Goal: Information Seeking & Learning: Learn about a topic

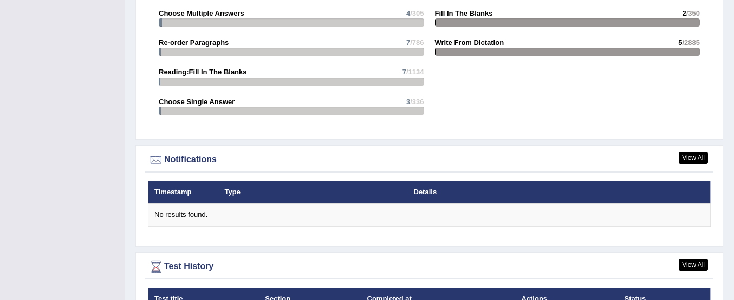
scroll to position [1146, 0]
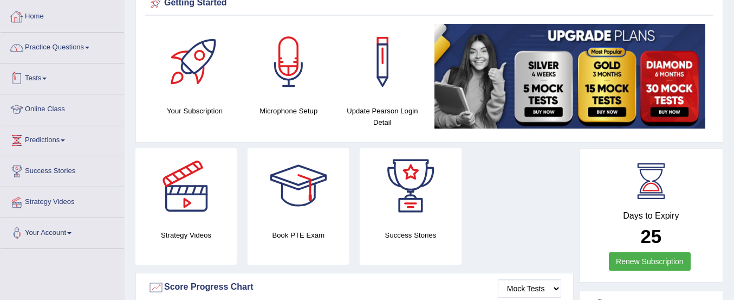
scroll to position [0, 0]
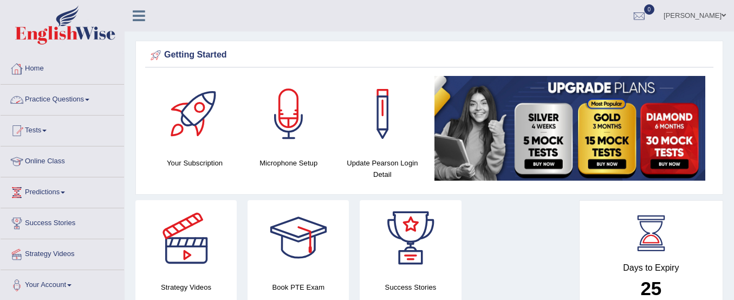
click at [47, 96] on link "Practice Questions" at bounding box center [63, 98] width 124 height 27
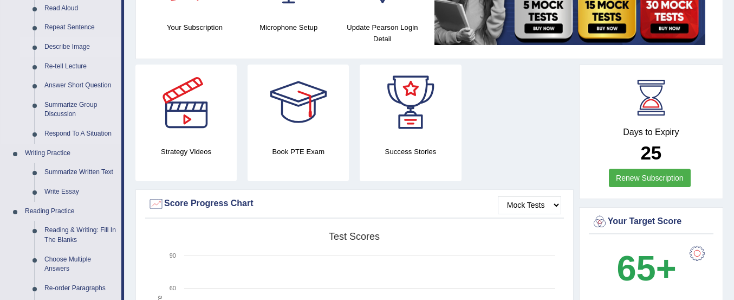
scroll to position [137, 0]
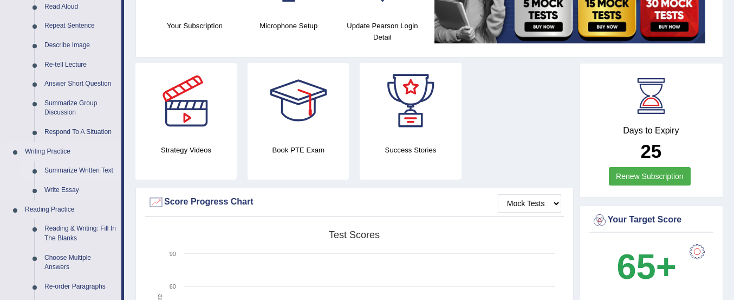
click at [80, 171] on link "Summarize Written Text" at bounding box center [81, 171] width 82 height 20
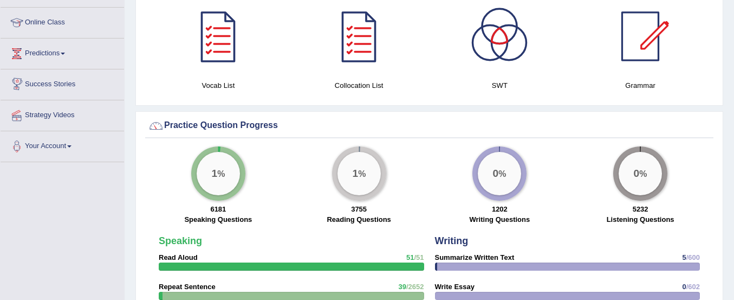
scroll to position [674, 0]
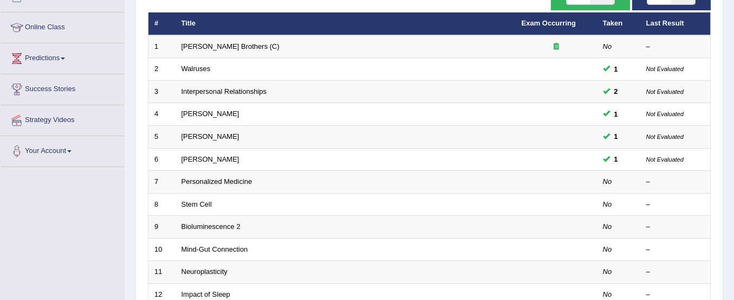
scroll to position [139, 0]
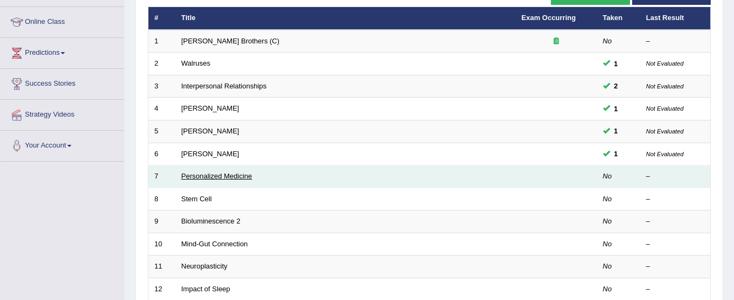
click at [234, 177] on link "Personalized Medicine" at bounding box center [217, 176] width 71 height 8
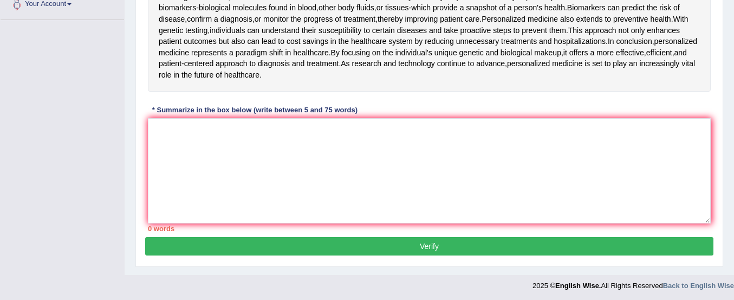
scroll to position [282, 0]
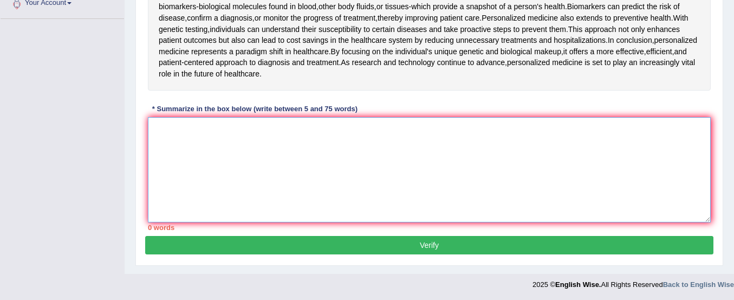
click at [188, 153] on textarea at bounding box center [429, 169] width 563 height 105
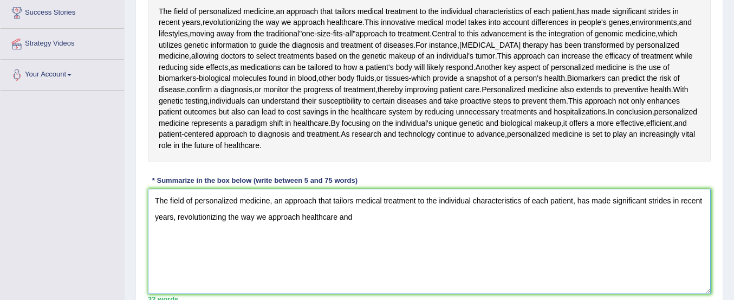
scroll to position [209, 0]
click at [461, 98] on span "proactive" at bounding box center [476, 101] width 31 height 11
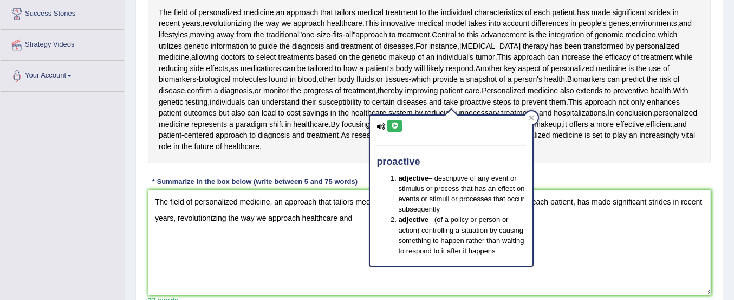
click at [569, 158] on div "The field of personalized medicine , an approach that tailors medical treatment…" at bounding box center [429, 79] width 563 height 167
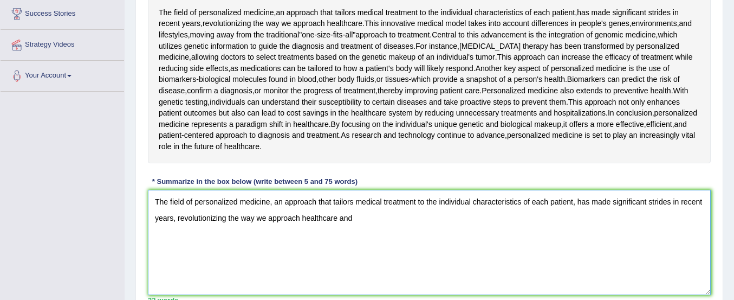
click at [434, 249] on textarea "The field of personalized medicine, an approach that tailors medical treatment …" at bounding box center [429, 242] width 563 height 105
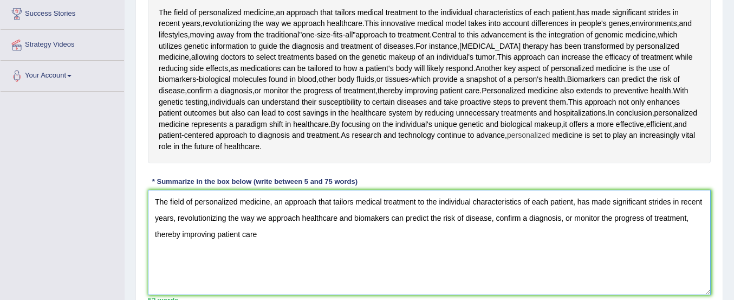
scroll to position [283, 0]
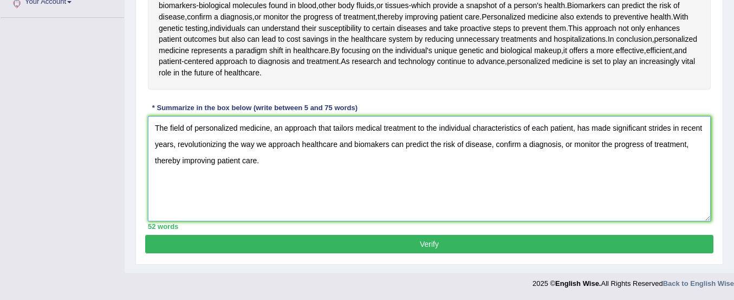
type textarea "The field of personalized medicine, an approach that tailors medical treatment …"
click at [506, 247] on button "Verify" at bounding box center [429, 244] width 569 height 18
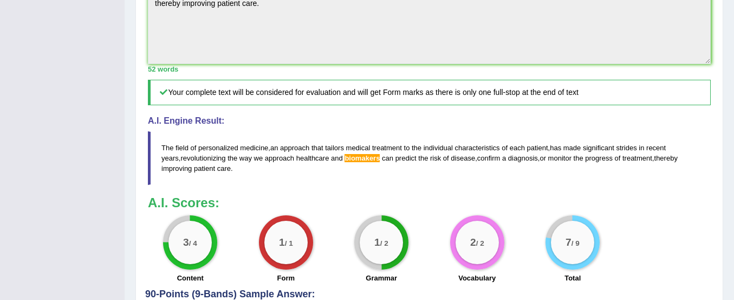
scroll to position [426, 0]
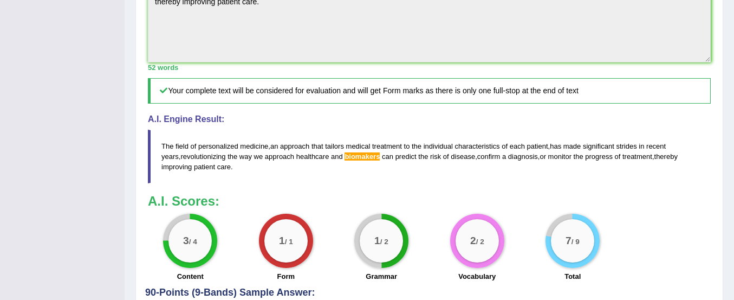
click at [331, 158] on span "and" at bounding box center [337, 156] width 12 height 8
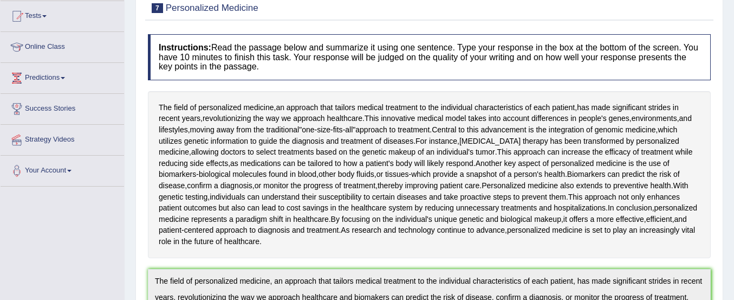
scroll to position [0, 0]
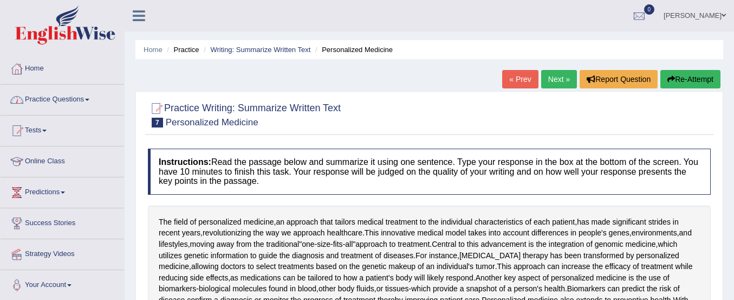
click at [67, 98] on link "Practice Questions" at bounding box center [63, 98] width 124 height 27
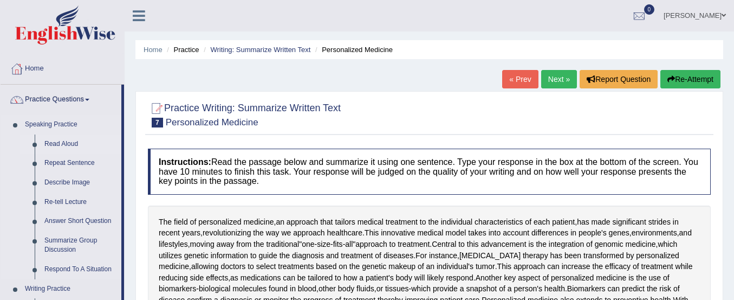
click at [64, 143] on link "Read Aloud" at bounding box center [81, 144] width 82 height 20
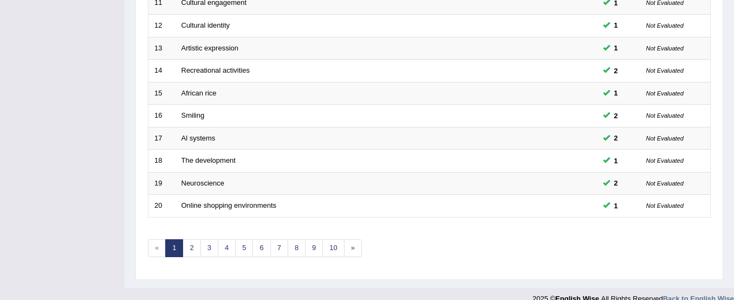
scroll to position [418, 0]
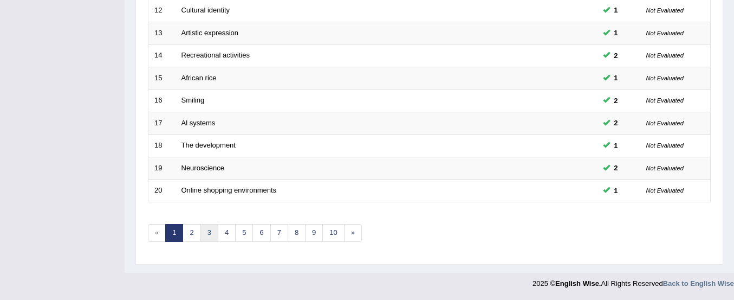
click at [208, 236] on link "3" at bounding box center [210, 233] width 18 height 18
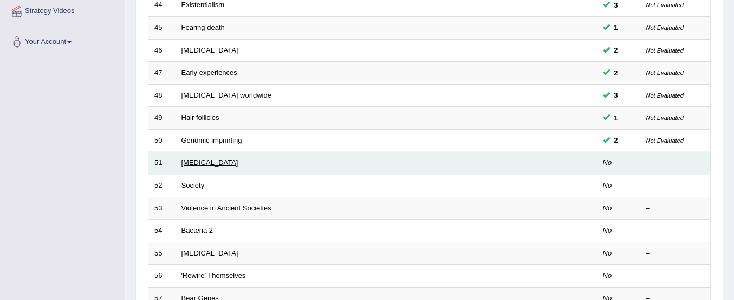
scroll to position [243, 0]
click at [198, 162] on link "[MEDICAL_DATA]" at bounding box center [210, 162] width 57 height 8
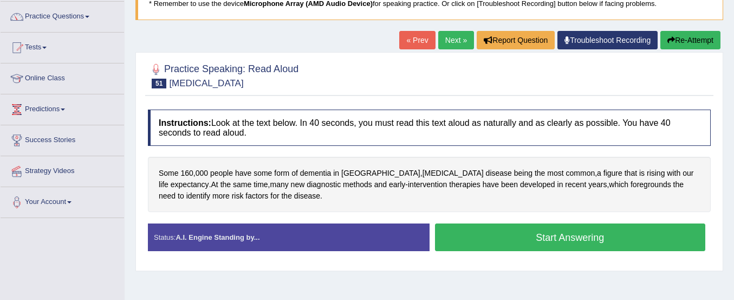
scroll to position [85, 0]
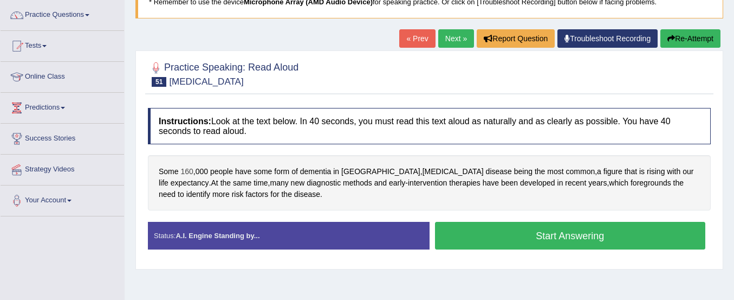
click at [193, 172] on span "160" at bounding box center [186, 171] width 12 height 11
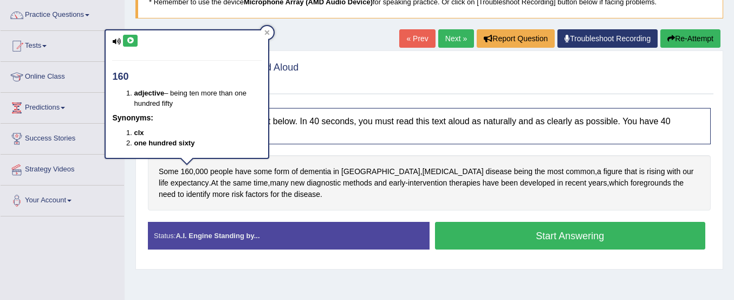
click at [128, 37] on icon at bounding box center [130, 40] width 8 height 7
click at [199, 173] on span "000" at bounding box center [202, 171] width 12 height 11
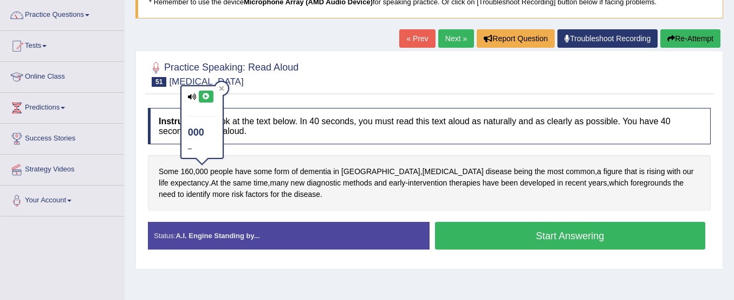
click at [206, 94] on icon at bounding box center [206, 96] width 8 height 7
click at [189, 171] on span "160" at bounding box center [186, 171] width 12 height 11
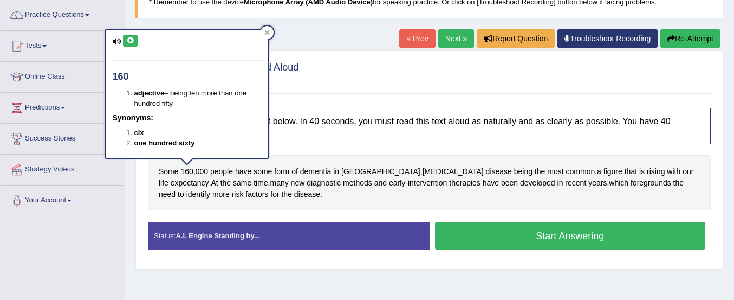
click at [125, 42] on button at bounding box center [130, 41] width 15 height 12
click at [93, 189] on link "Your Account" at bounding box center [63, 198] width 124 height 27
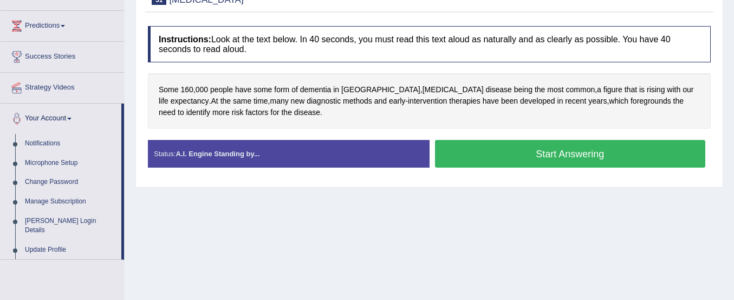
scroll to position [167, 0]
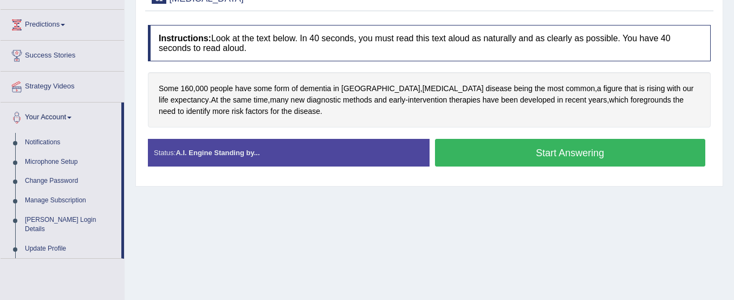
click at [483, 151] on button "Start Answering" at bounding box center [570, 153] width 271 height 28
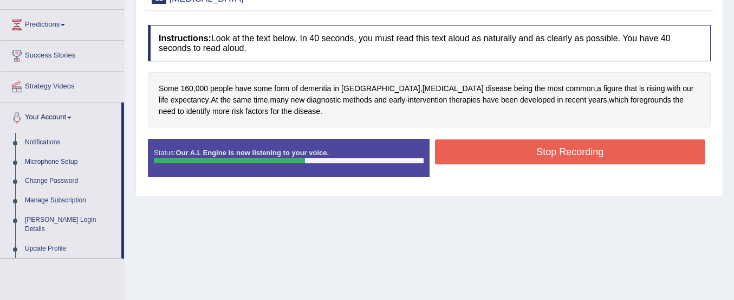
click at [483, 151] on button "Stop Recording" at bounding box center [570, 151] width 271 height 25
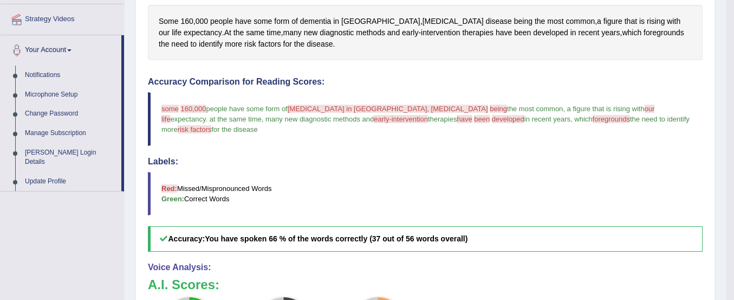
scroll to position [236, 0]
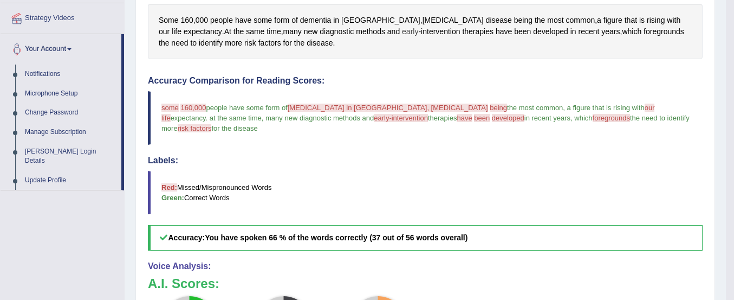
click at [402, 33] on span "early" at bounding box center [410, 31] width 16 height 11
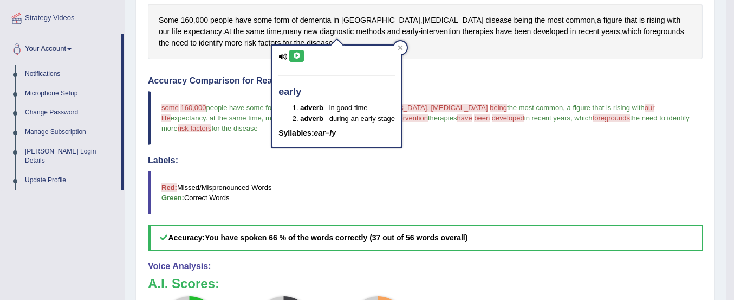
click at [290, 53] on button at bounding box center [296, 56] width 15 height 12
click at [296, 54] on icon at bounding box center [297, 56] width 8 height 7
click at [352, 191] on blockquote "Red: Missed/Mispronounced Words Green: Correct Words" at bounding box center [425, 192] width 555 height 43
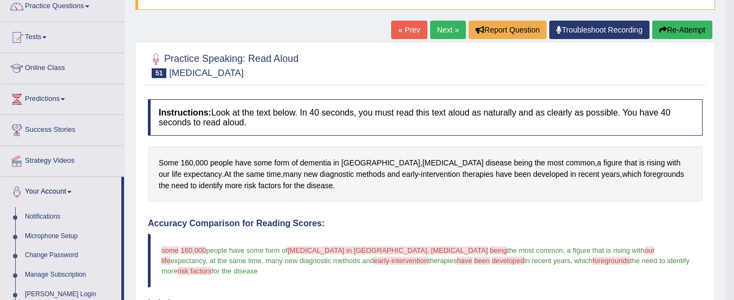
scroll to position [92, 0]
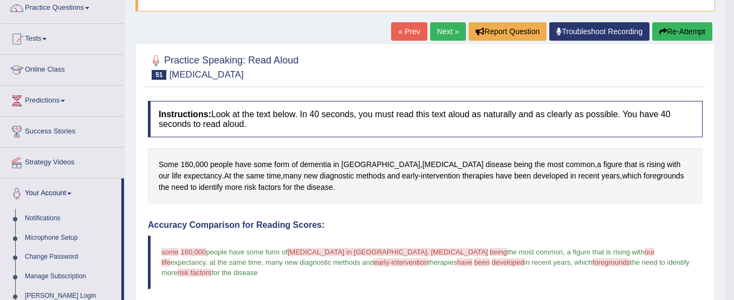
click at [654, 29] on button "Re-Attempt" at bounding box center [683, 31] width 60 height 18
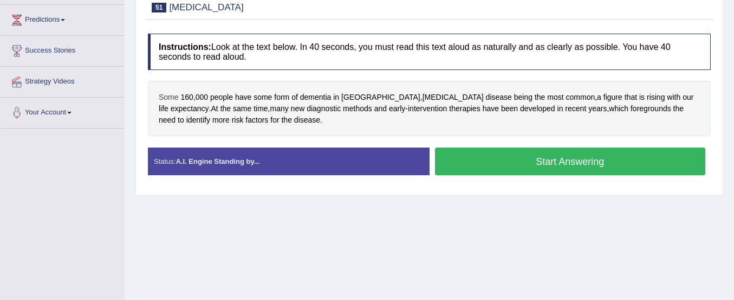
click at [167, 99] on span "Some" at bounding box center [169, 97] width 20 height 11
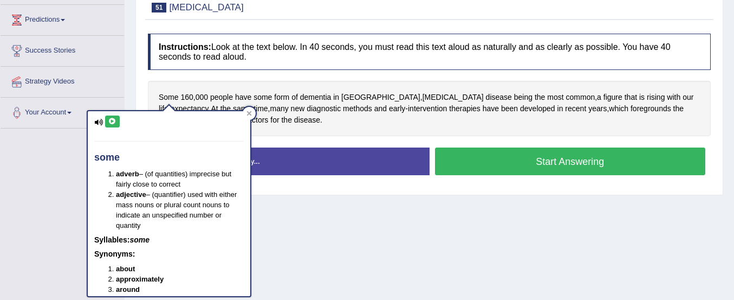
click at [106, 138] on div "some adverb – (of quantities) imprecise but fairly close to correct adjective –…" at bounding box center [169, 203] width 163 height 185
click at [112, 120] on icon at bounding box center [112, 121] width 8 height 7
click at [317, 123] on div "Some 160 , 000 people have some form of [MEDICAL_DATA] in [GEOGRAPHIC_DATA] , […" at bounding box center [429, 108] width 563 height 55
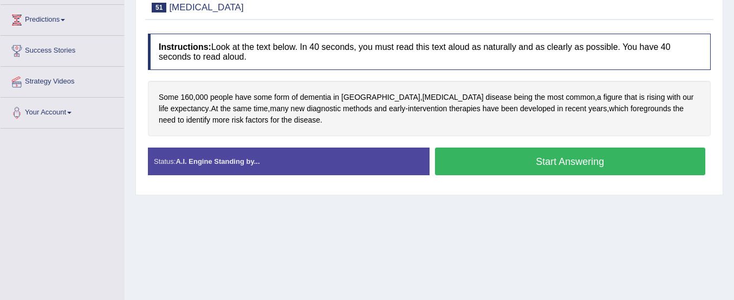
click at [548, 166] on button "Start Answering" at bounding box center [570, 161] width 271 height 28
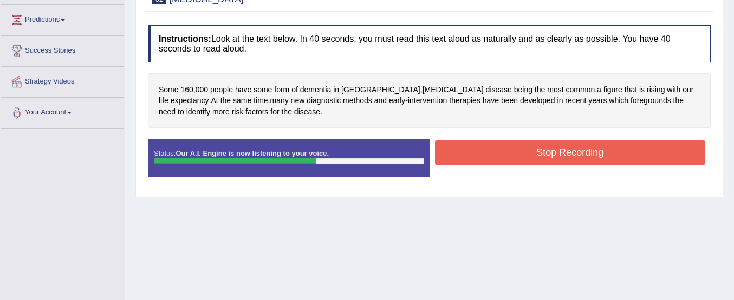
click at [553, 151] on button "Stop Recording" at bounding box center [570, 152] width 271 height 25
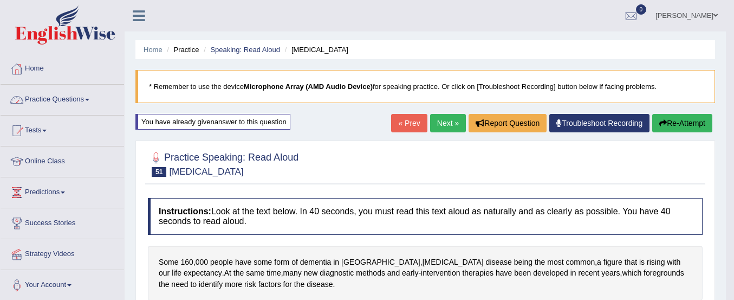
click at [53, 96] on link "Practice Questions" at bounding box center [63, 98] width 124 height 27
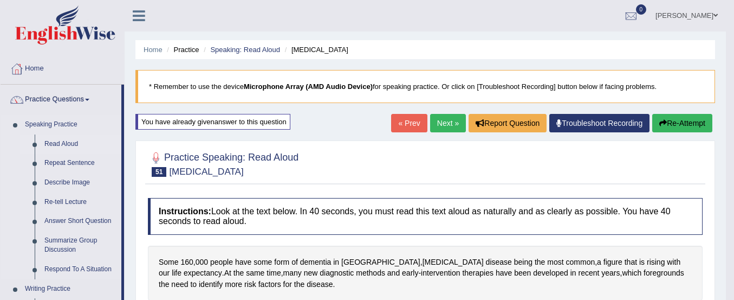
click at [66, 144] on link "Read Aloud" at bounding box center [81, 144] width 82 height 20
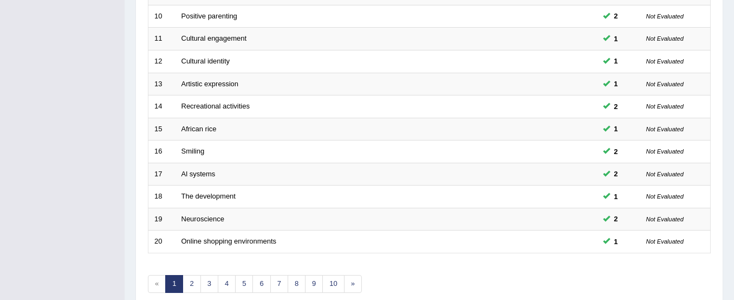
scroll to position [418, 0]
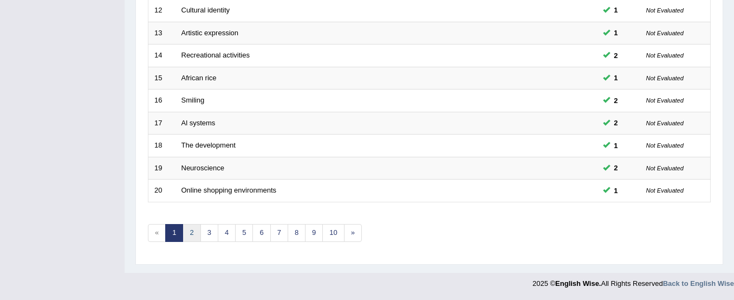
click at [193, 236] on link "2" at bounding box center [192, 233] width 18 height 18
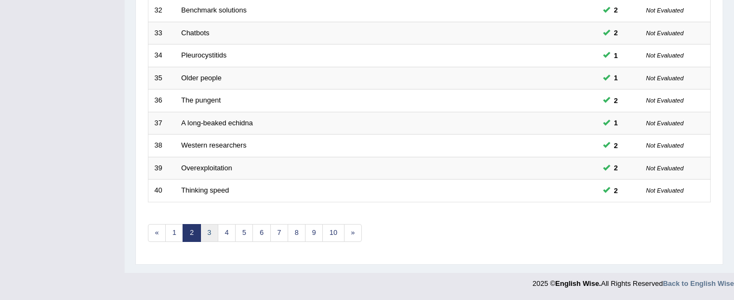
click at [205, 233] on link "3" at bounding box center [210, 233] width 18 height 18
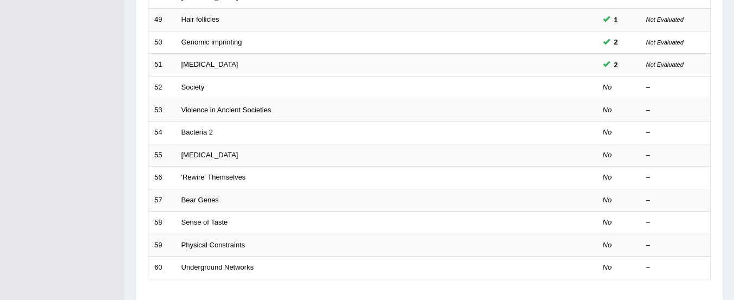
scroll to position [340, 0]
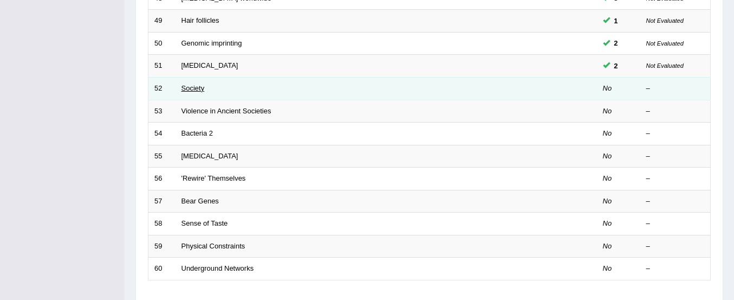
click at [188, 87] on link "Society" at bounding box center [193, 88] width 23 height 8
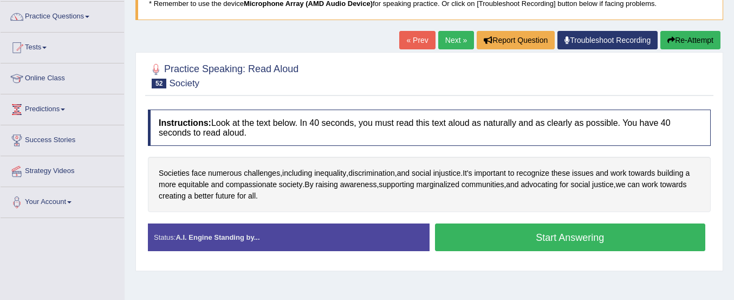
scroll to position [83, 0]
click at [495, 238] on button "Start Answering" at bounding box center [570, 237] width 271 height 28
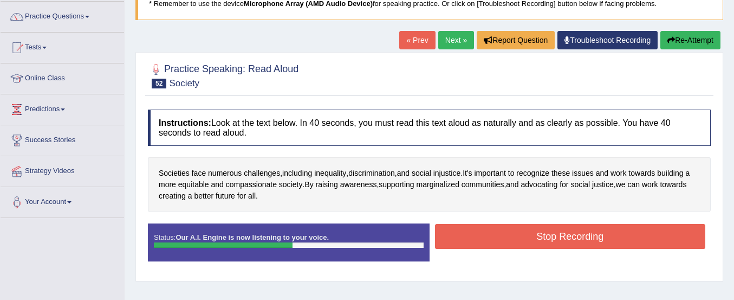
click at [495, 238] on button "Stop Recording" at bounding box center [570, 236] width 271 height 25
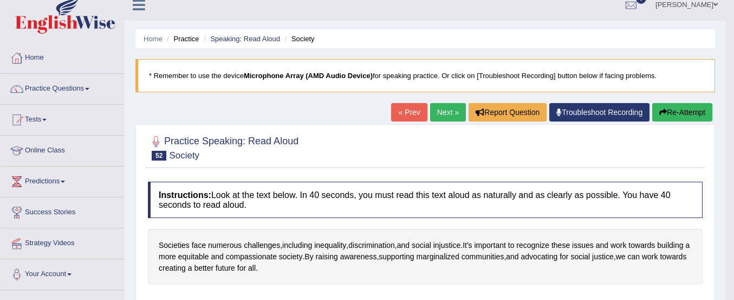
scroll to position [10, 0]
click at [668, 112] on button "Re-Attempt" at bounding box center [683, 113] width 60 height 18
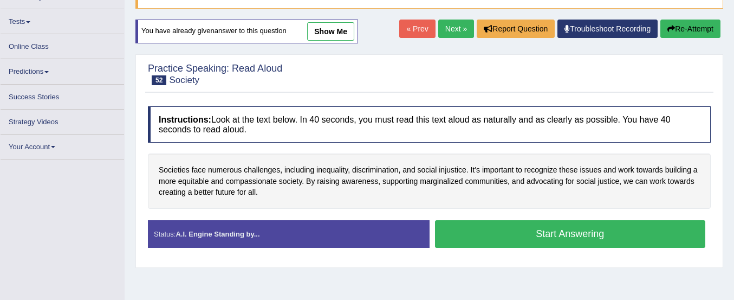
scroll to position [98, 0]
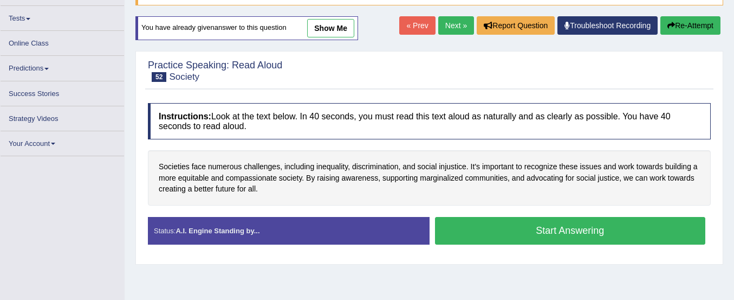
click at [530, 224] on button "Start Answering" at bounding box center [570, 231] width 271 height 28
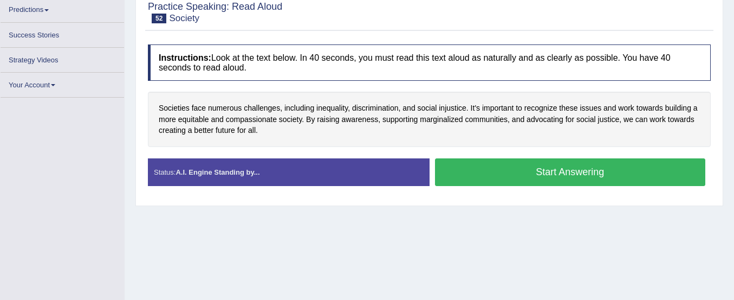
scroll to position [157, 0]
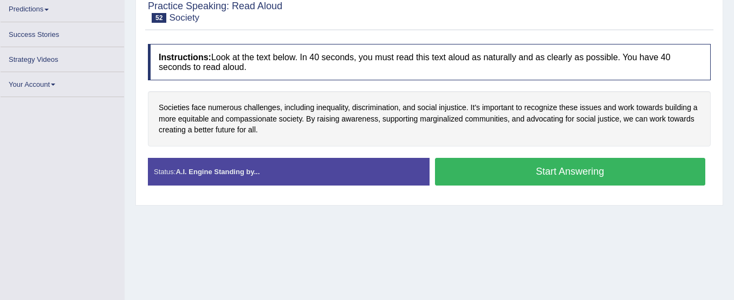
click at [547, 166] on button "Start Answering" at bounding box center [570, 172] width 271 height 28
click at [467, 210] on div "Home Practice Speaking: Read Aloud Society * Remember to use the device Microph…" at bounding box center [430, 114] width 610 height 542
click at [542, 167] on button "Start Answering" at bounding box center [570, 172] width 271 height 28
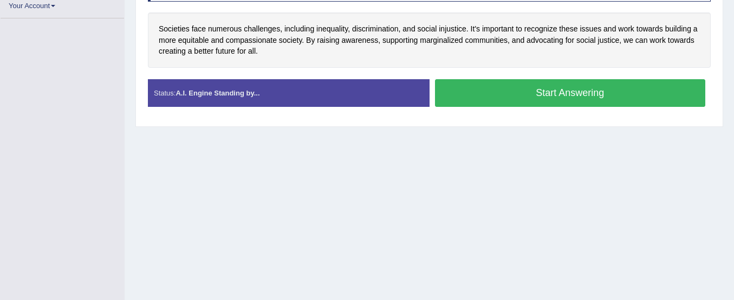
scroll to position [269, 0]
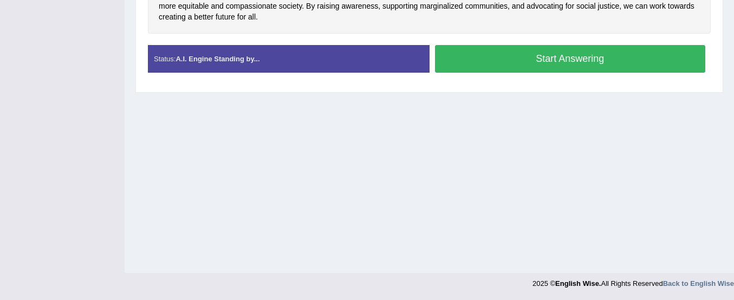
click at [567, 52] on button "Start Answering" at bounding box center [570, 59] width 271 height 28
click at [585, 60] on button "Start Answering" at bounding box center [570, 59] width 271 height 28
click at [484, 172] on div "Home Practice Speaking: Read Aloud Society * Remember to use the device Microph…" at bounding box center [430, 2] width 610 height 542
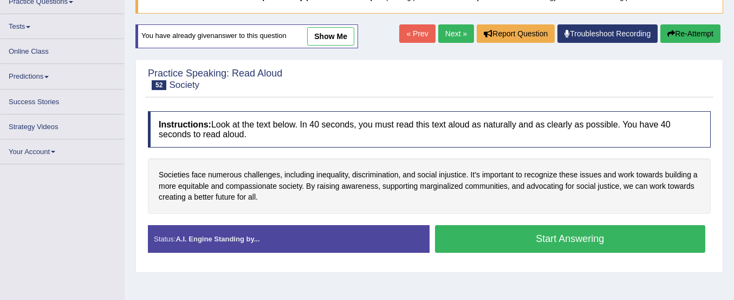
scroll to position [101, 0]
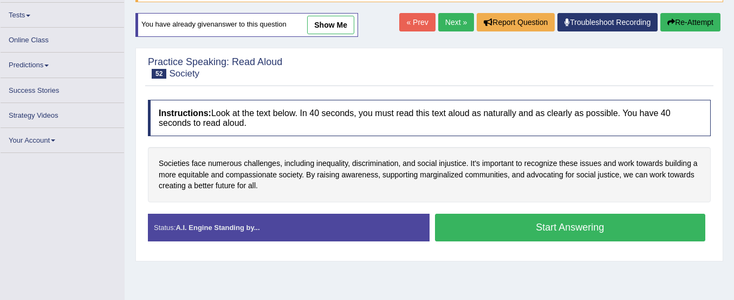
click at [674, 22] on button "Re-Attempt" at bounding box center [691, 22] width 60 height 18
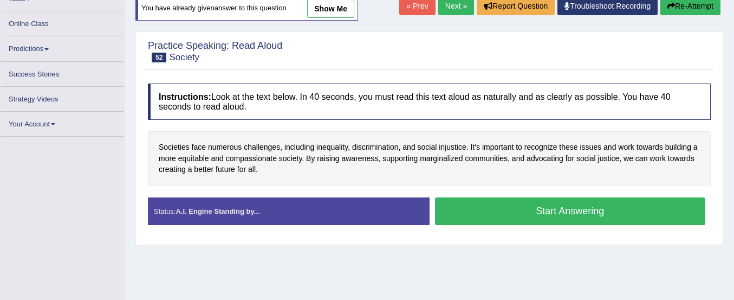
scroll to position [0, 0]
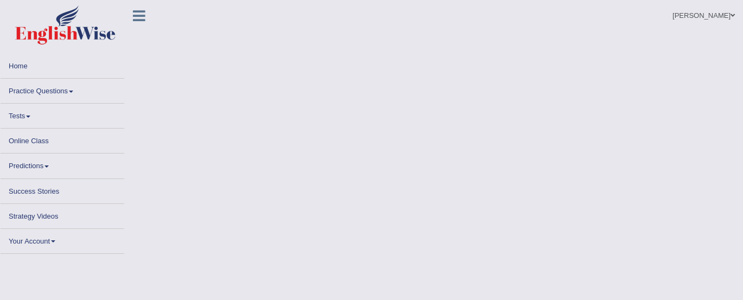
click at [29, 88] on link "Practice Questions" at bounding box center [63, 89] width 124 height 21
click at [62, 87] on link "Practice Questions" at bounding box center [63, 89] width 124 height 21
click at [47, 94] on link "Practice Questions" at bounding box center [63, 89] width 124 height 21
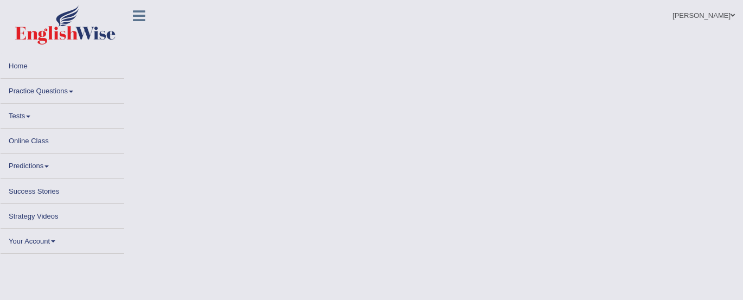
click at [54, 92] on link "Practice Questions" at bounding box center [63, 89] width 124 height 21
click at [56, 98] on link "Practice Questions" at bounding box center [63, 89] width 124 height 21
click at [56, 86] on link "Practice Questions" at bounding box center [63, 89] width 124 height 21
drag, startPoint x: 56, startPoint y: 86, endPoint x: 145, endPoint y: 57, distance: 93.6
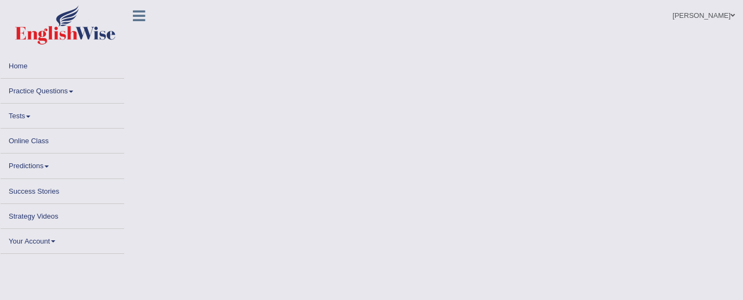
click at [145, 57] on body "Toggle navigation Home Practice Questions Speaking Practice Read Aloud Repeat S…" at bounding box center [371, 150] width 743 height 300
